Goal: Task Accomplishment & Management: Manage account settings

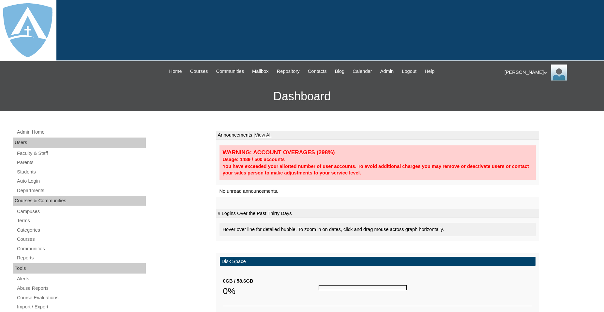
click at [390, 71] on span "Admin" at bounding box center [387, 72] width 14 height 8
click at [34, 162] on link "Parents" at bounding box center [81, 162] width 130 height 8
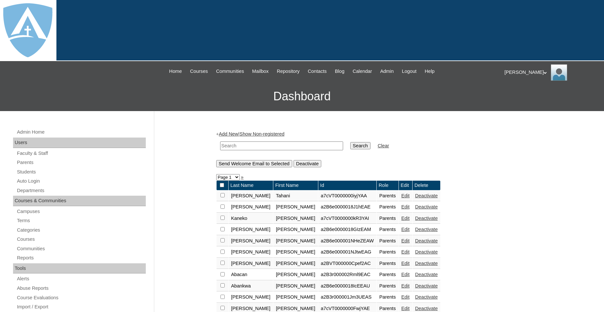
click at [240, 145] on input "text" at bounding box center [281, 145] width 123 height 9
type input "Leal"
click at [350, 142] on input "Search" at bounding box center [360, 145] width 20 height 7
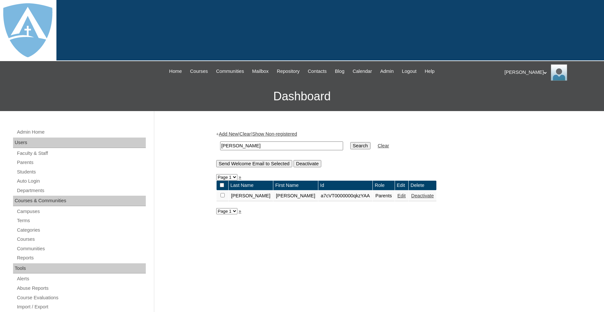
click at [398, 198] on link "Edit" at bounding box center [402, 195] width 8 height 5
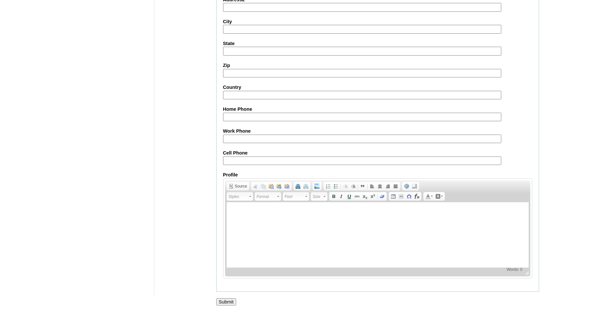
scroll to position [585, 0]
click at [223, 302] on input "Submit" at bounding box center [226, 301] width 20 height 7
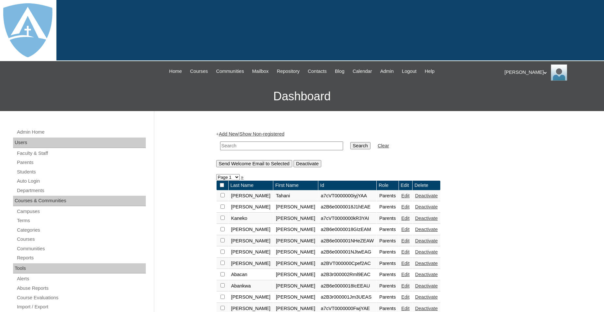
click at [295, 145] on input "text" at bounding box center [281, 145] width 123 height 9
type input "Leal"
click at [350, 142] on input "Search" at bounding box center [360, 145] width 20 height 7
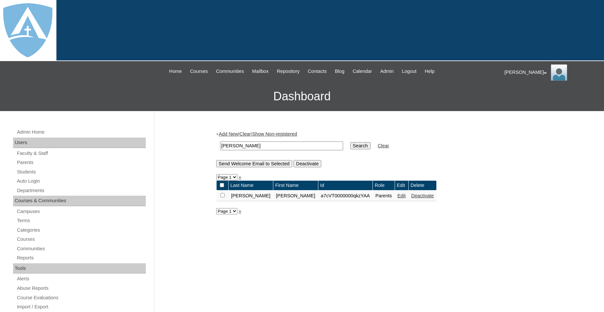
click at [398, 198] on link "Edit" at bounding box center [402, 195] width 8 height 5
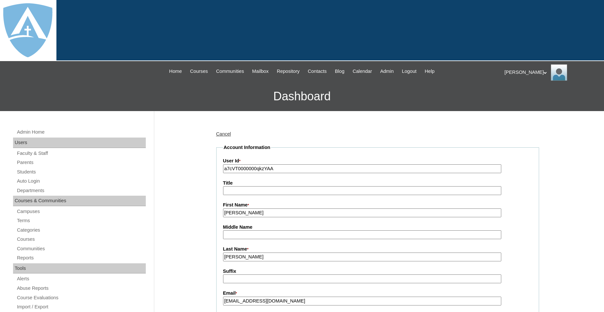
click at [544, 73] on icon at bounding box center [545, 72] width 3 height 2
click at [520, 98] on span "Logout" at bounding box center [516, 97] width 13 height 5
